Goal: Find specific page/section: Find specific page/section

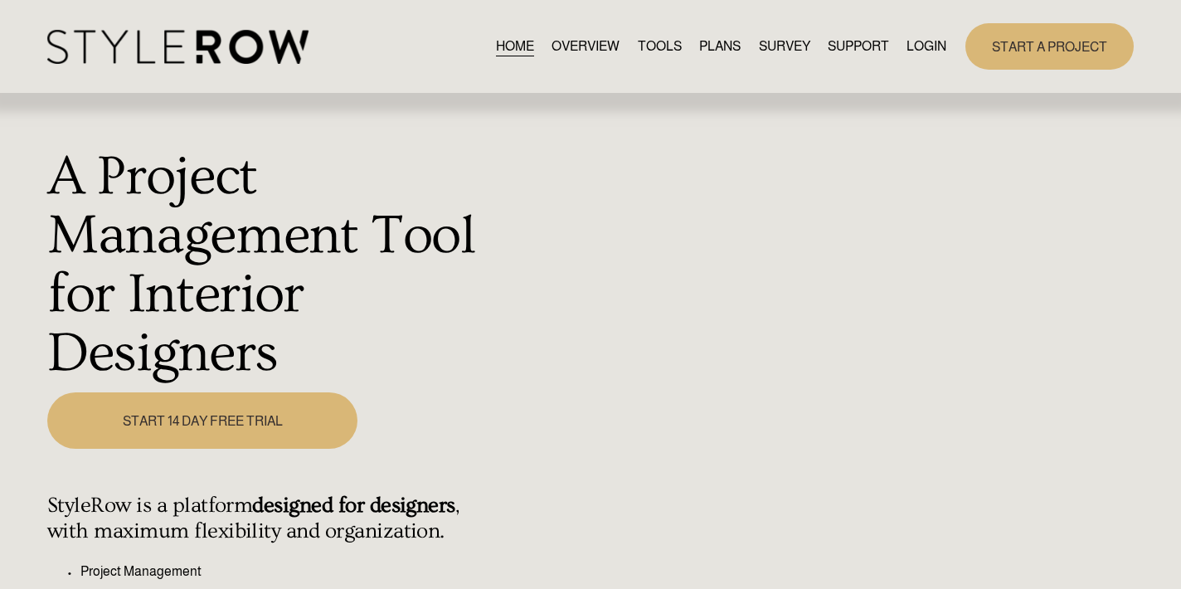
click at [916, 45] on link "LOGIN" at bounding box center [927, 47] width 40 height 22
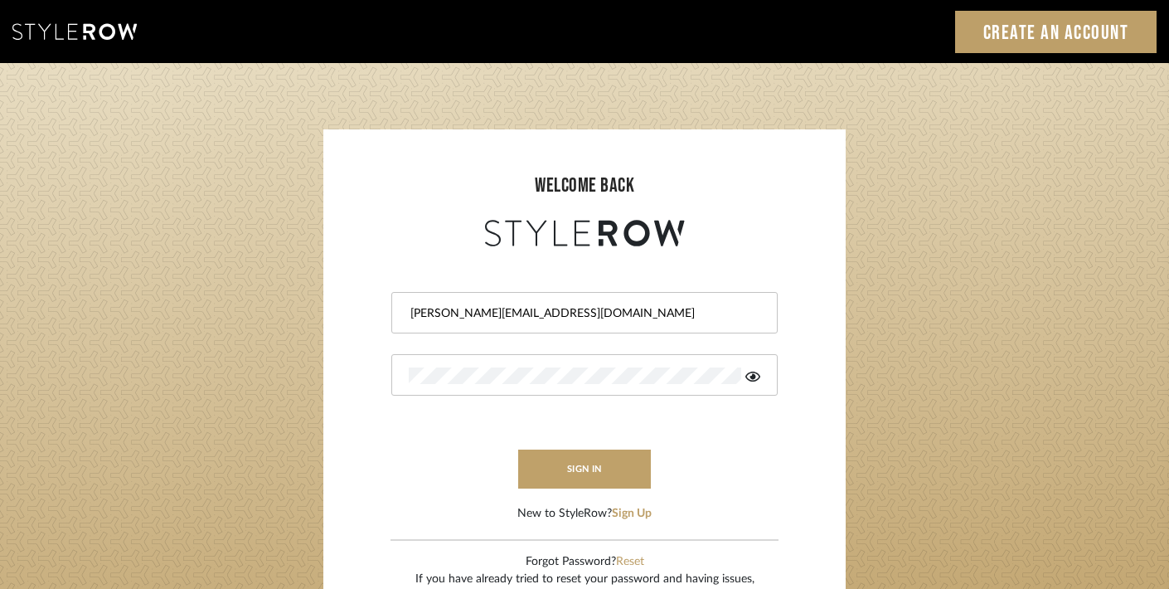
click at [575, 462] on button "sign in" at bounding box center [584, 469] width 133 height 39
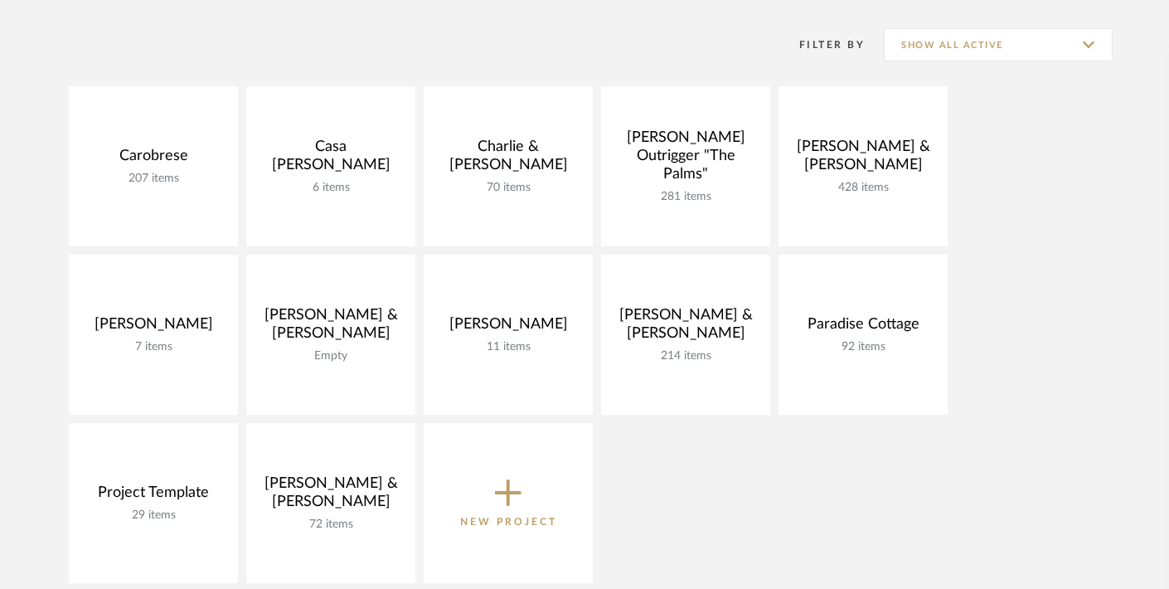
scroll to position [327, 0]
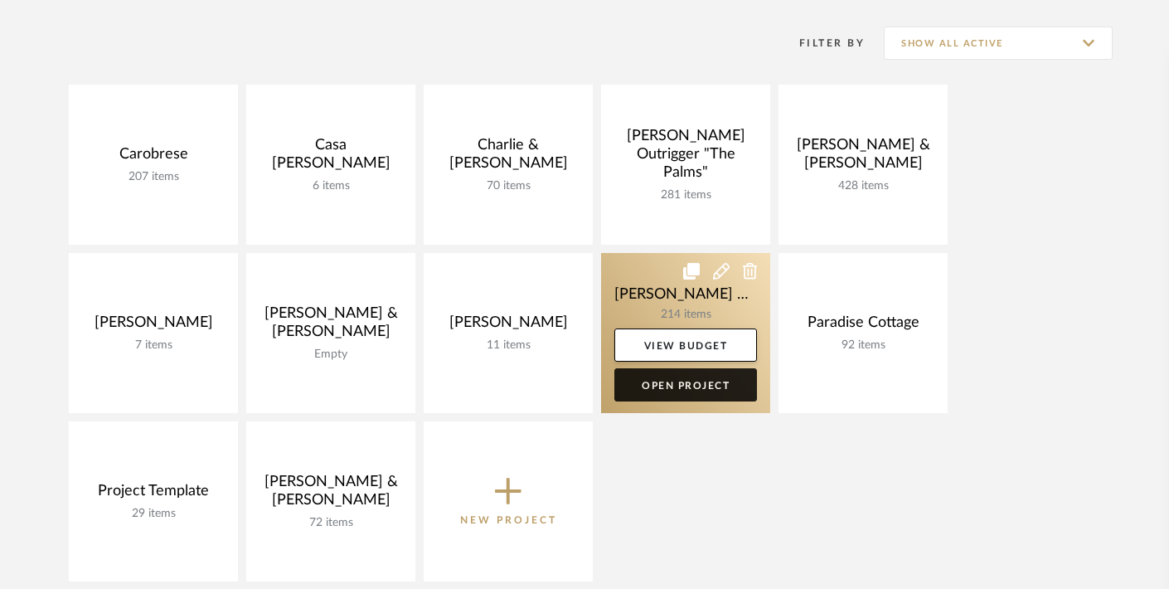
click at [678, 386] on link "Open Project" at bounding box center [686, 384] width 143 height 33
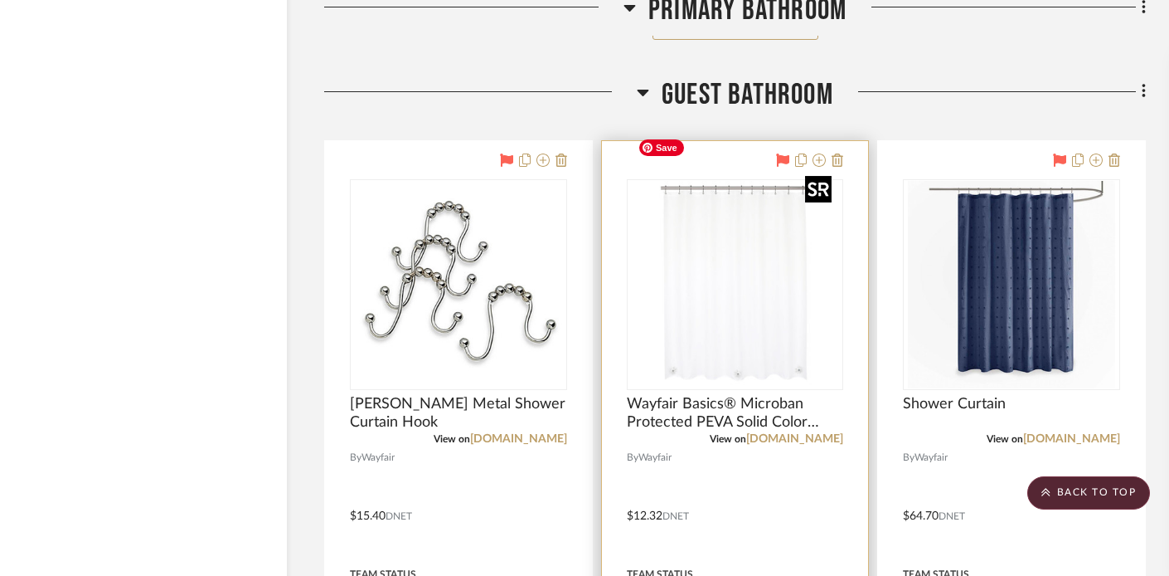
scroll to position [6811, 25]
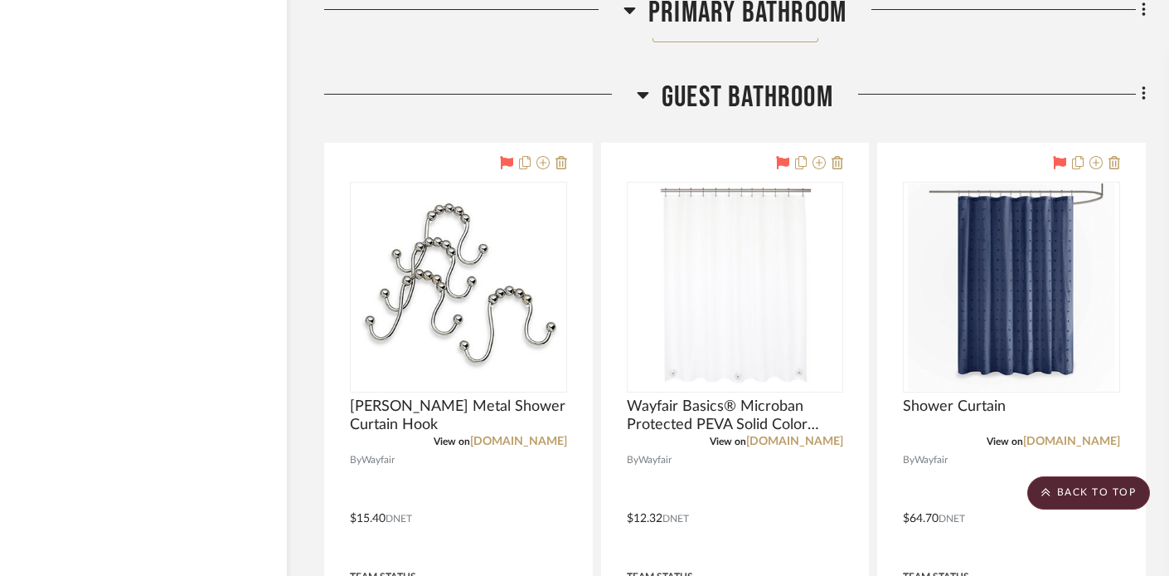
click at [641, 92] on icon at bounding box center [644, 95] width 12 height 7
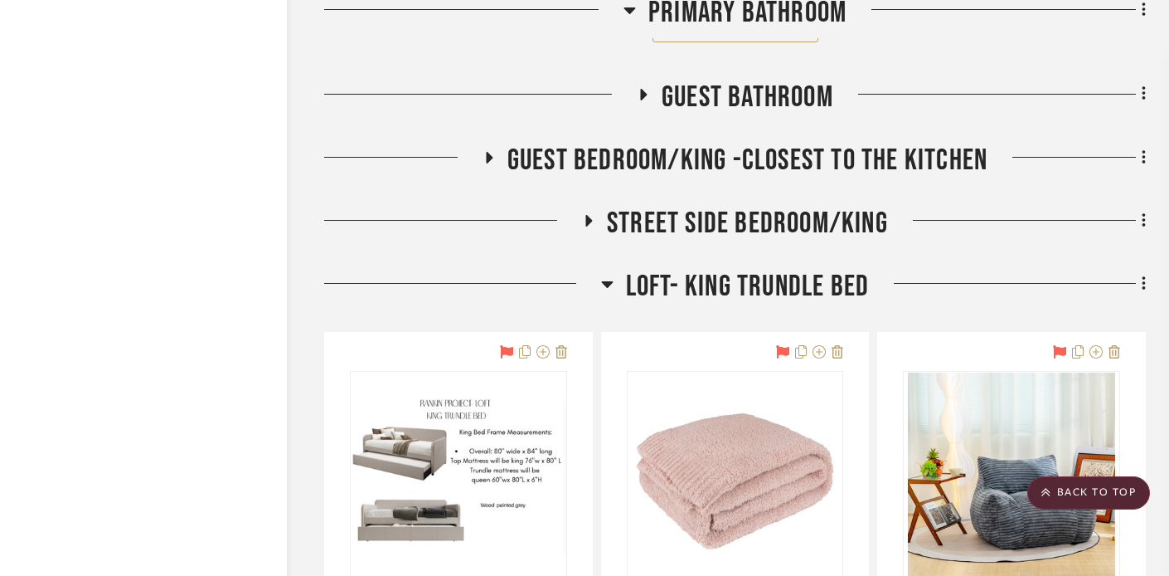
click at [601, 274] on icon at bounding box center [607, 284] width 12 height 20
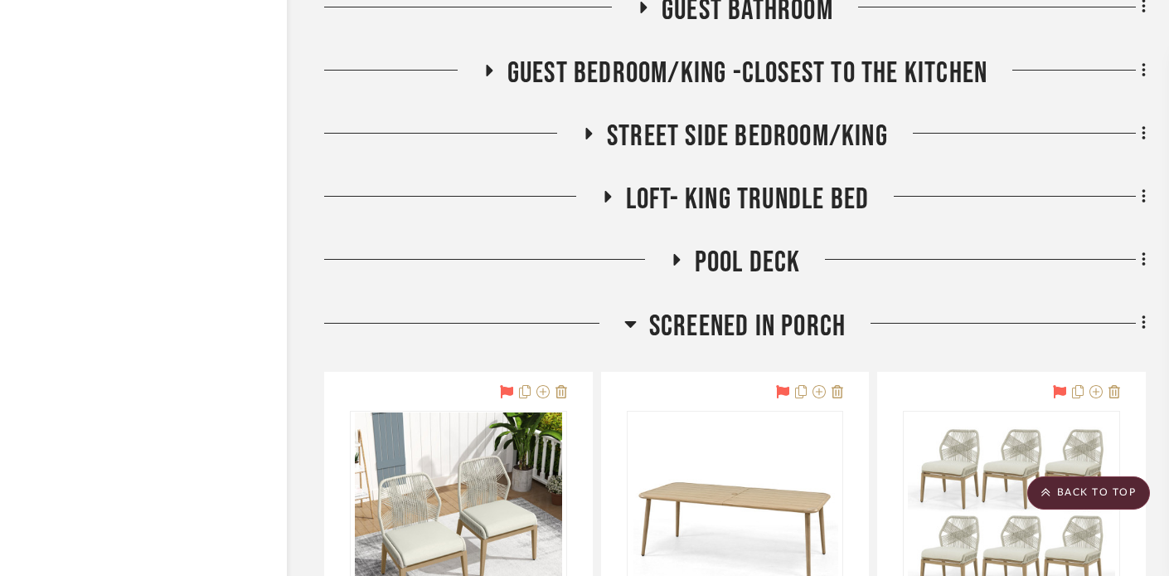
scroll to position [6964, 25]
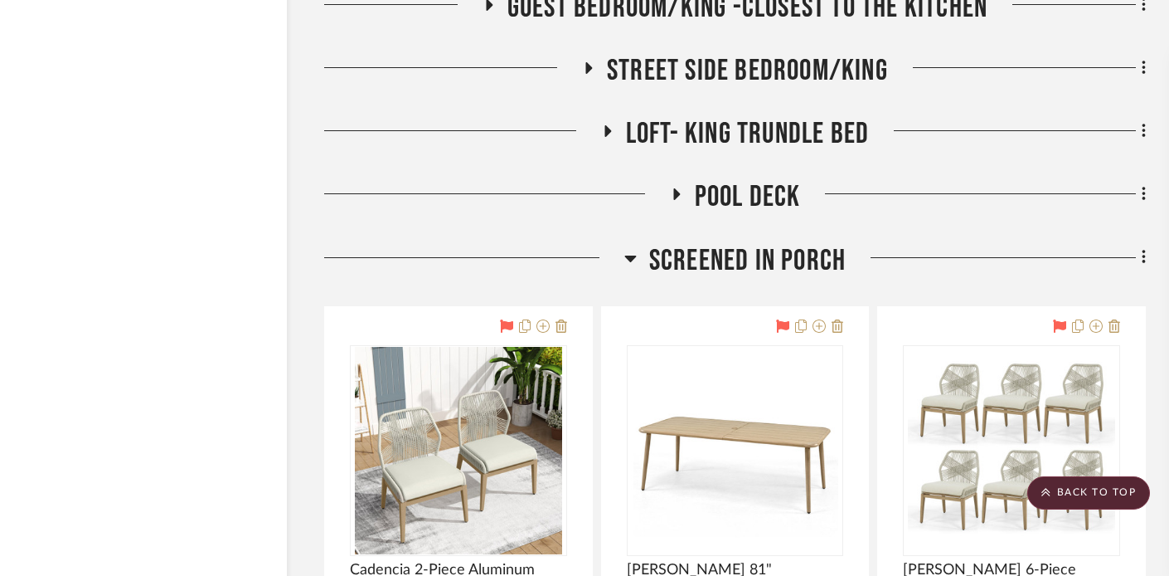
click at [630, 255] on icon at bounding box center [631, 258] width 12 height 7
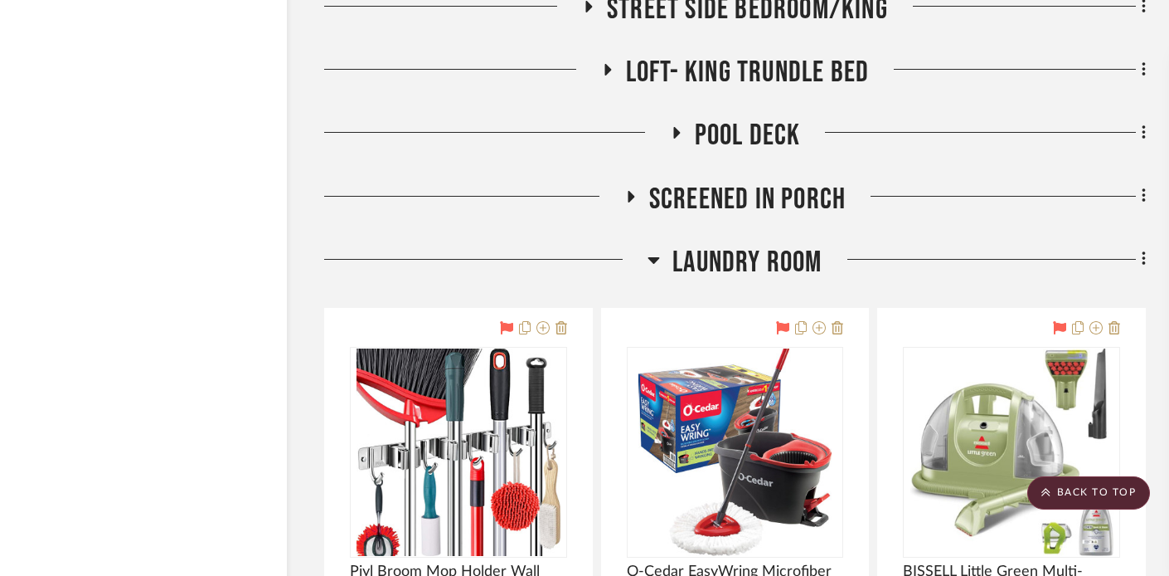
scroll to position [7004, 25]
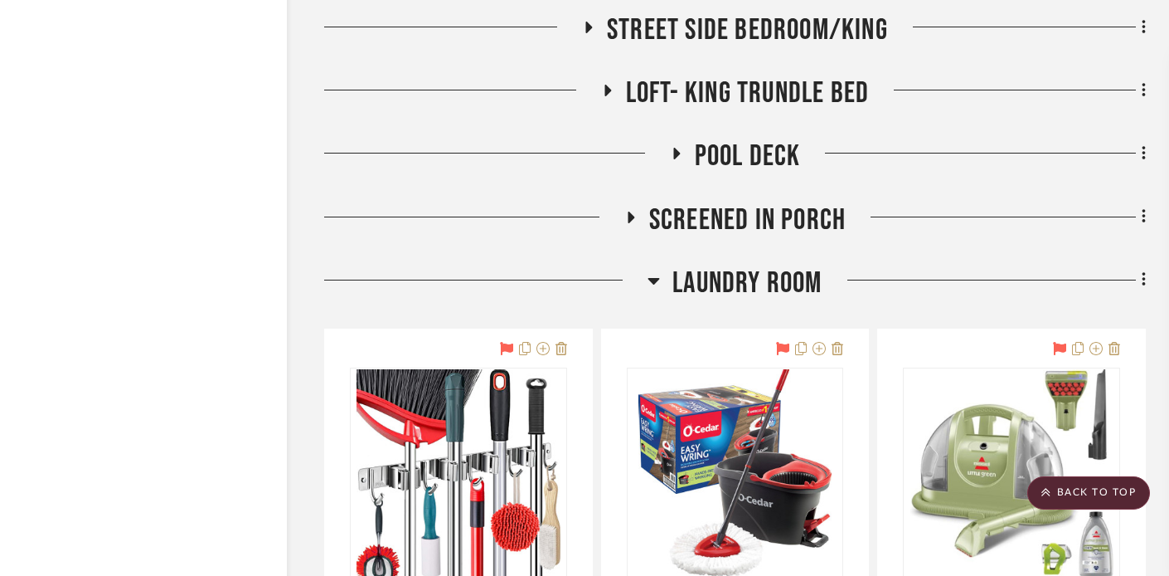
click at [629, 211] on icon at bounding box center [631, 217] width 7 height 12
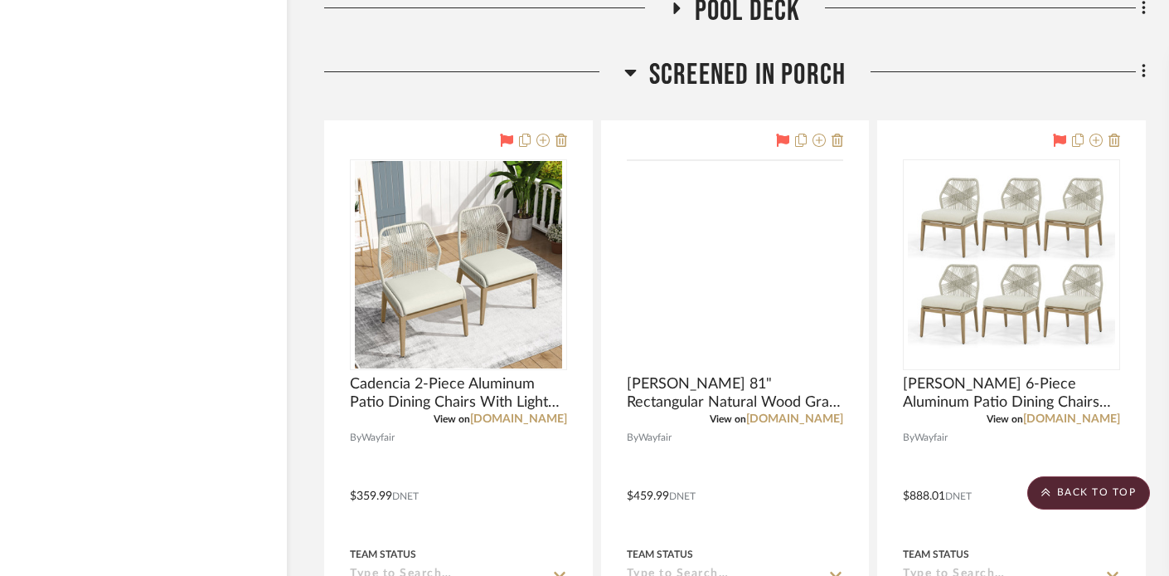
scroll to position [7152, 25]
